Goal: Task Accomplishment & Management: Manage account settings

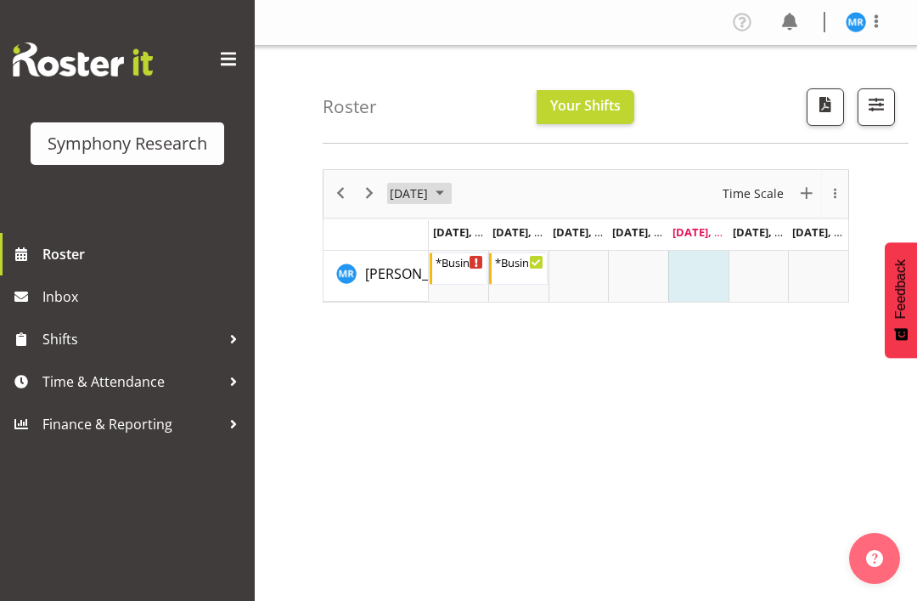
click at [450, 190] on span "October 2025" at bounding box center [440, 193] width 20 height 21
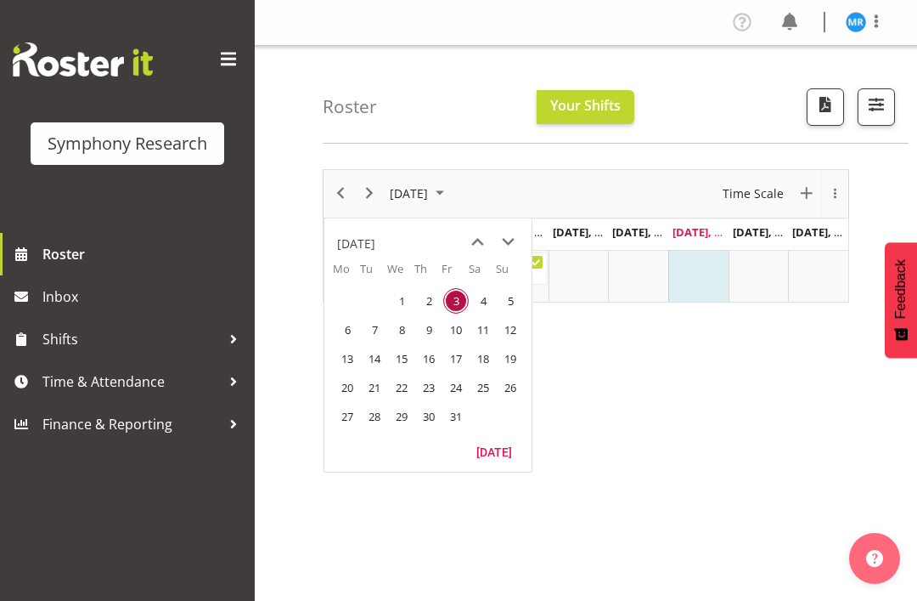
click at [623, 366] on div "[DATE] New Event [DATE] Time Scale Day Week Fortnight Month calendar Month Agen…" at bounding box center [620, 496] width 595 height 680
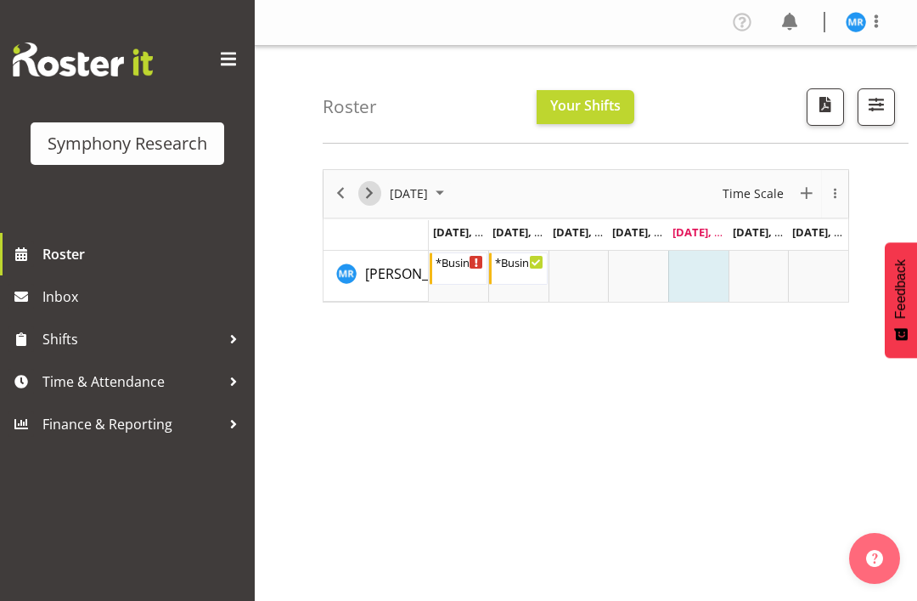
click at [377, 195] on span "Next" at bounding box center [369, 193] width 20 height 21
click at [381, 192] on button "Next" at bounding box center [369, 193] width 23 height 21
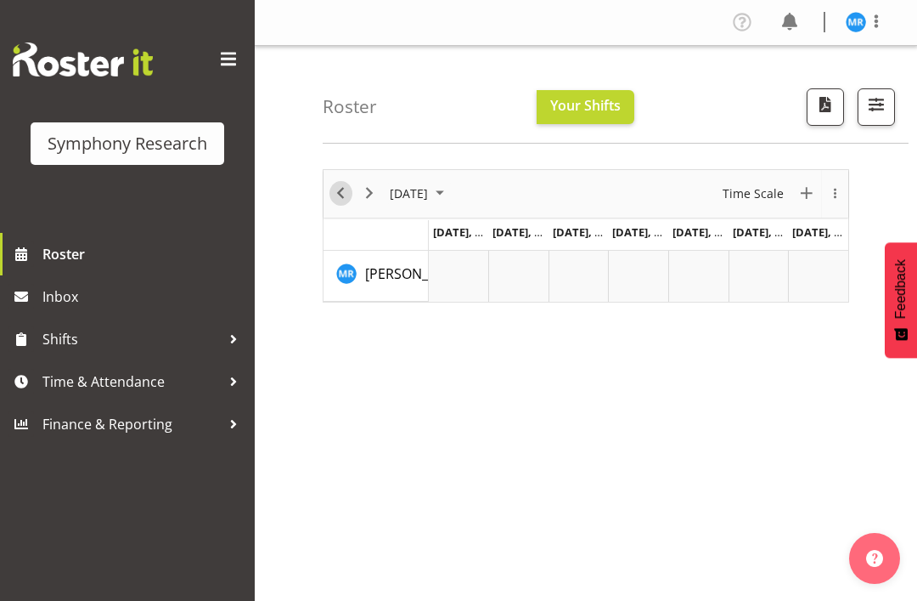
click at [338, 201] on span "Previous" at bounding box center [340, 193] width 20 height 21
click at [346, 192] on span "Previous" at bounding box center [340, 193] width 20 height 21
click at [332, 189] on span "Previous" at bounding box center [340, 193] width 20 height 21
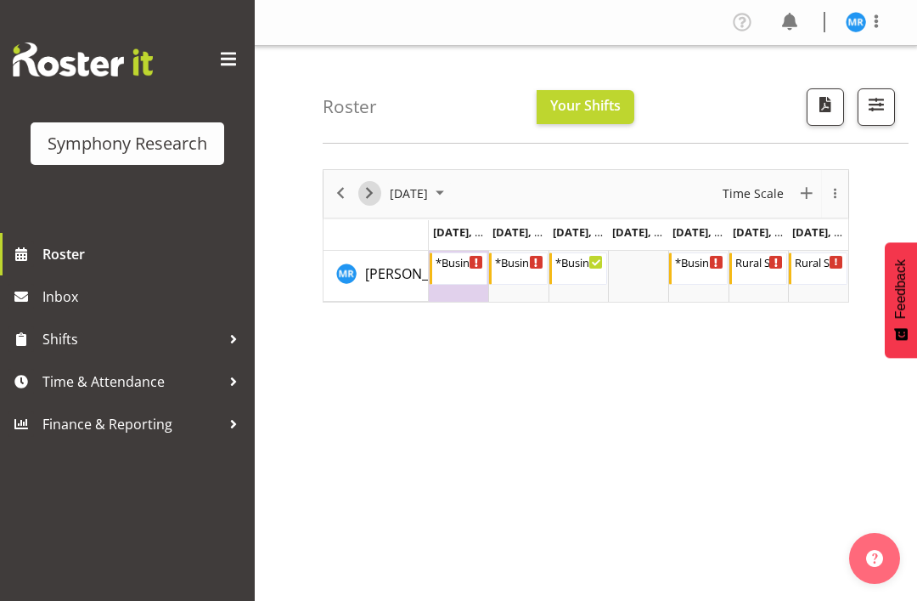
click at [373, 194] on span "Next" at bounding box center [369, 193] width 20 height 21
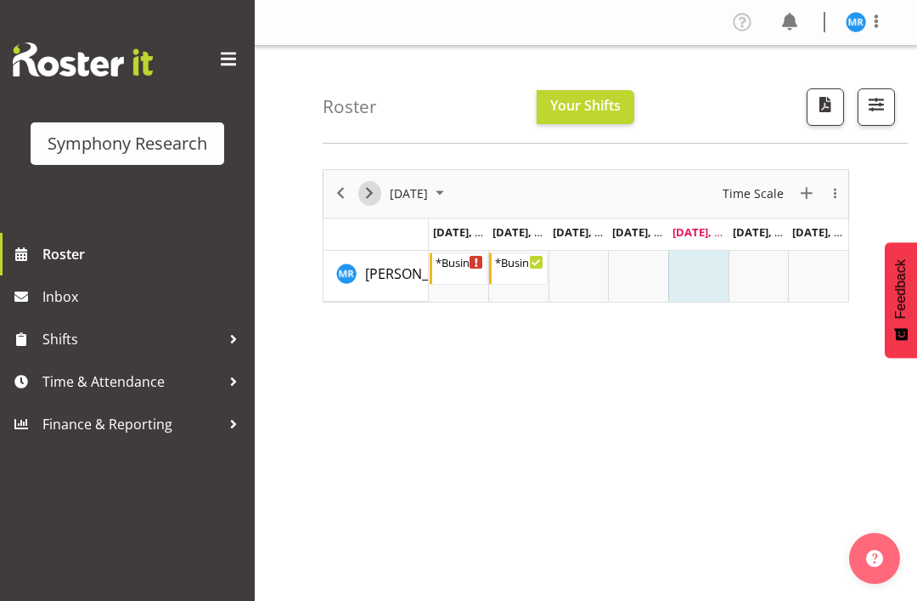
click at [374, 192] on span "Next" at bounding box center [369, 193] width 20 height 21
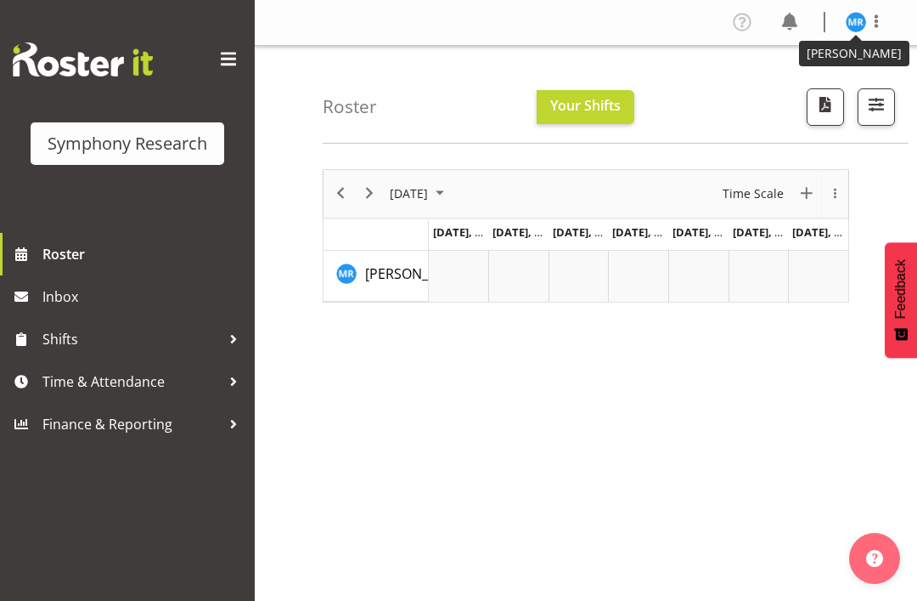
click at [866, 14] on figure at bounding box center [856, 22] width 20 height 20
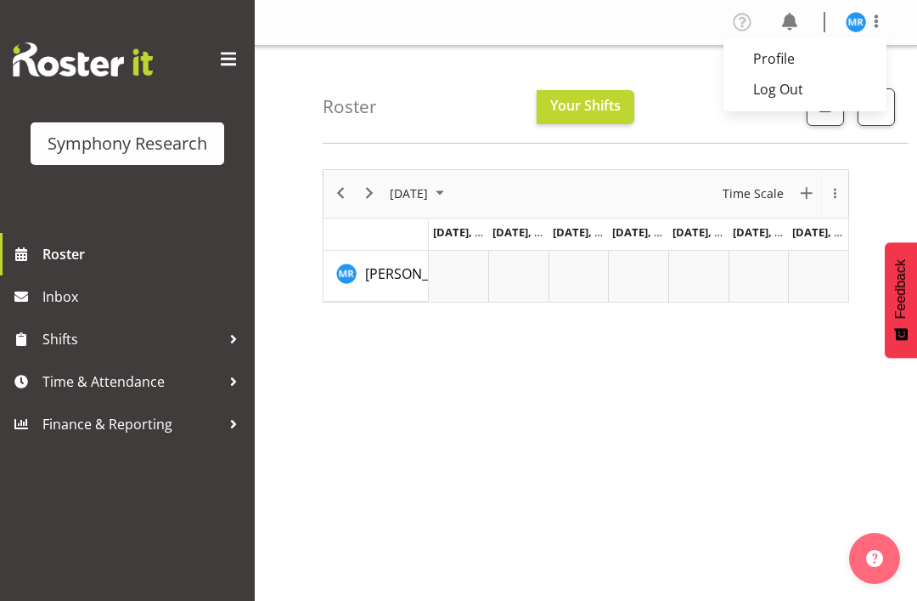
click at [796, 86] on link "Log Out" at bounding box center [805, 89] width 163 height 31
